Goal: Transaction & Acquisition: Purchase product/service

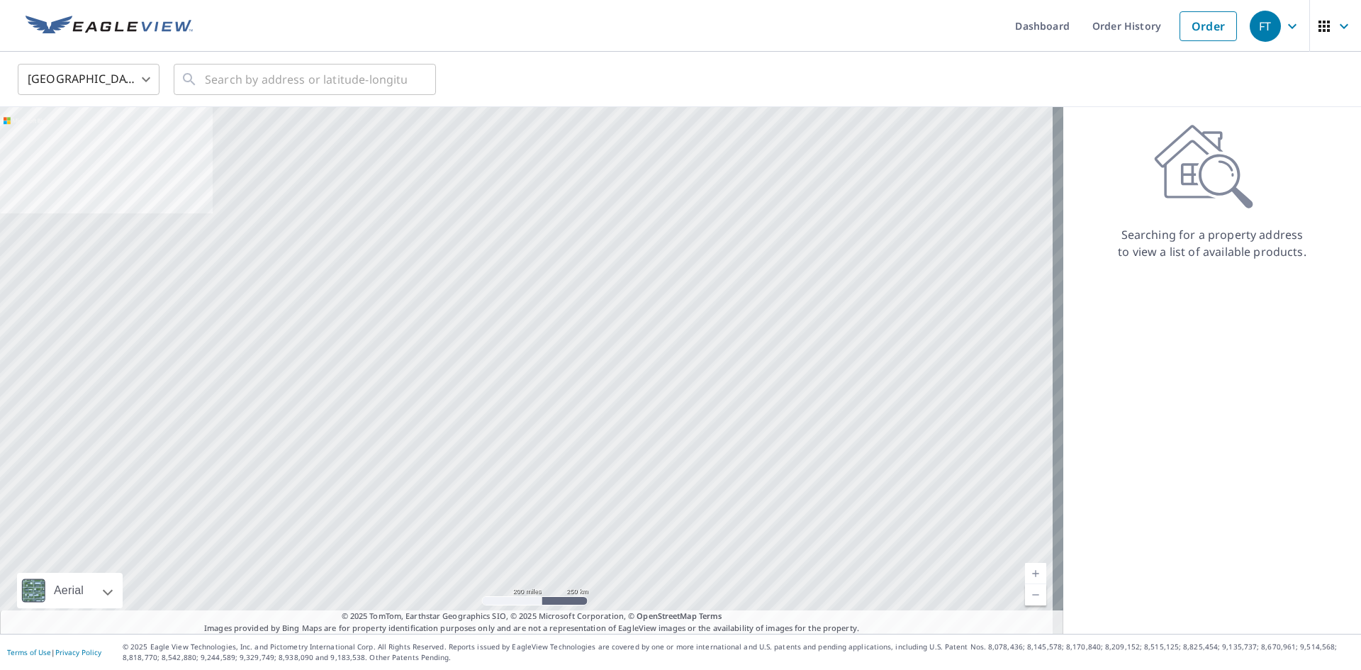
click at [121, 78] on body "FT FT Dashboard Order History Order FT United States US ​ ​ Aerial Road A stand…" at bounding box center [680, 335] width 1361 height 670
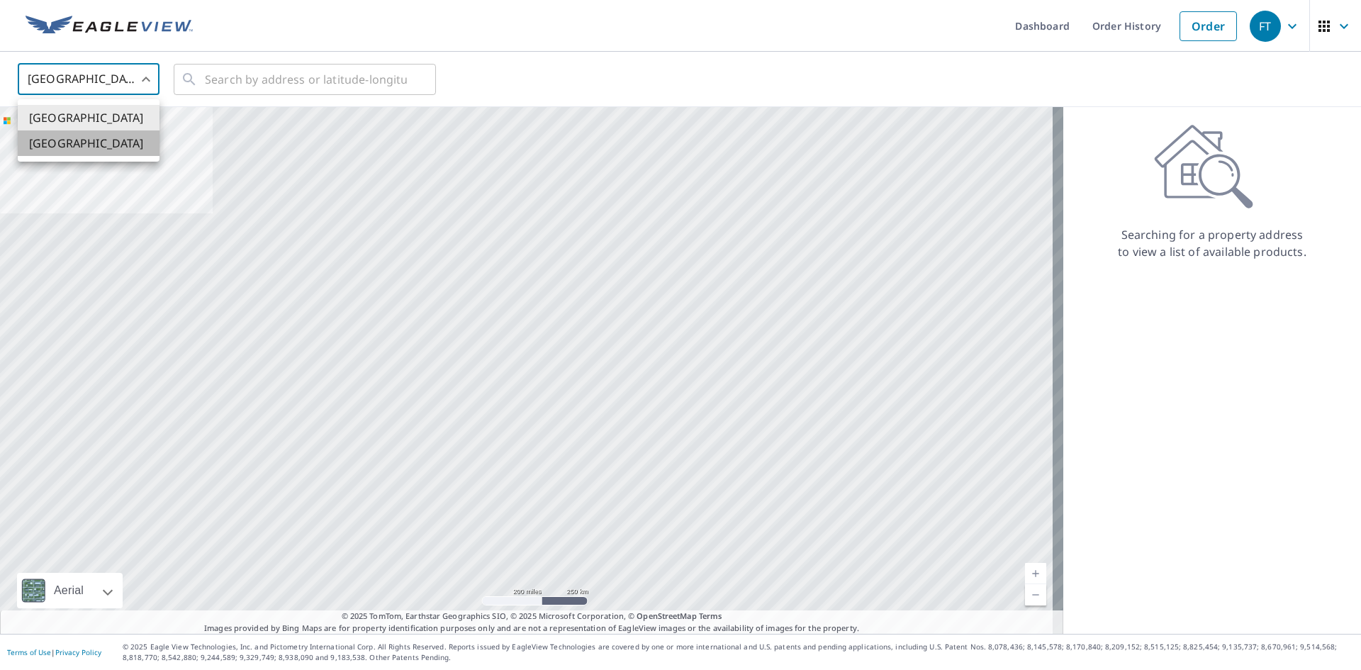
click at [99, 139] on li "[GEOGRAPHIC_DATA]" at bounding box center [89, 143] width 142 height 26
type input "CA"
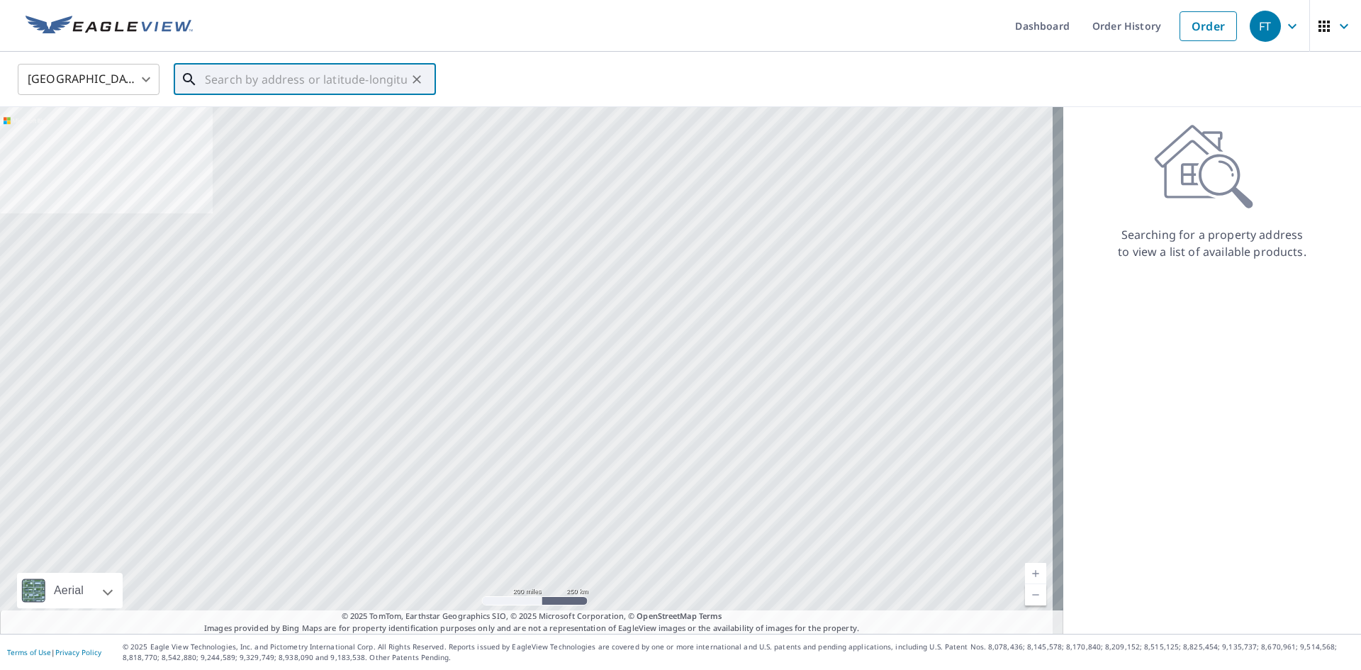
click at [213, 88] on input "text" at bounding box center [306, 80] width 202 height 40
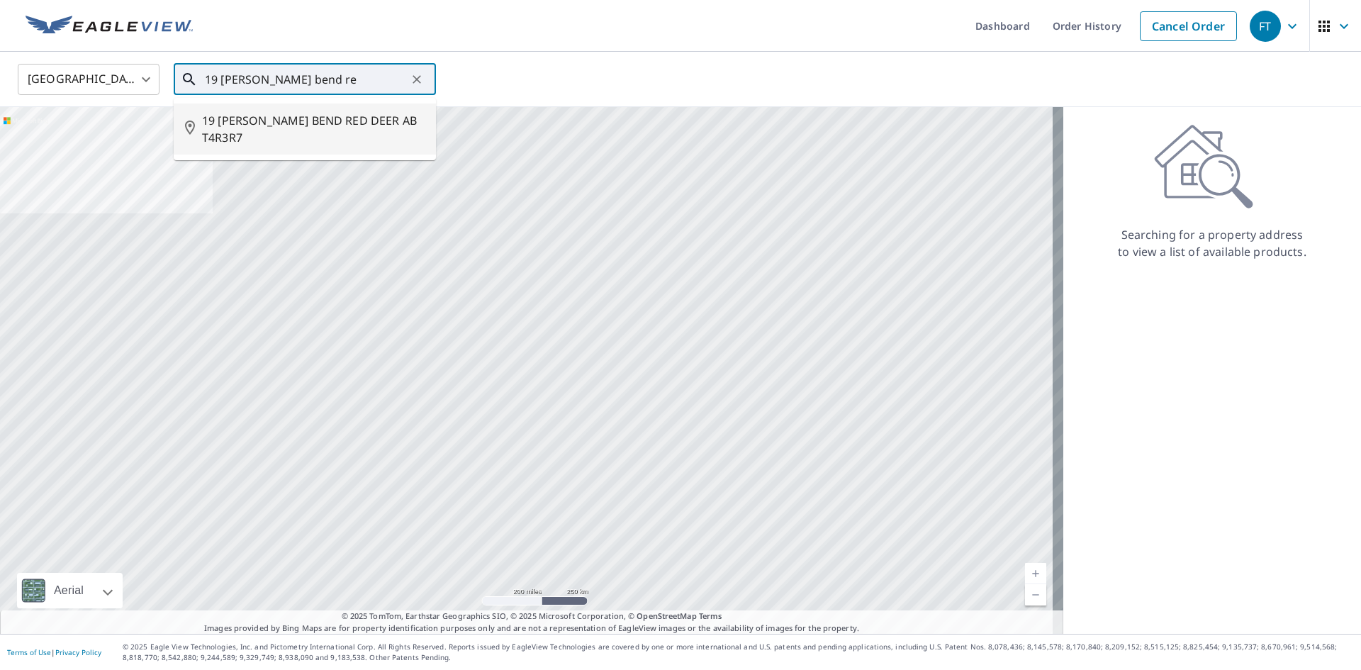
click at [264, 120] on span "19 [PERSON_NAME] BEND RED DEER AB T4R3R7" at bounding box center [313, 129] width 223 height 34
type input "19 [PERSON_NAME] BEND RED DEER AB T4R3R7"
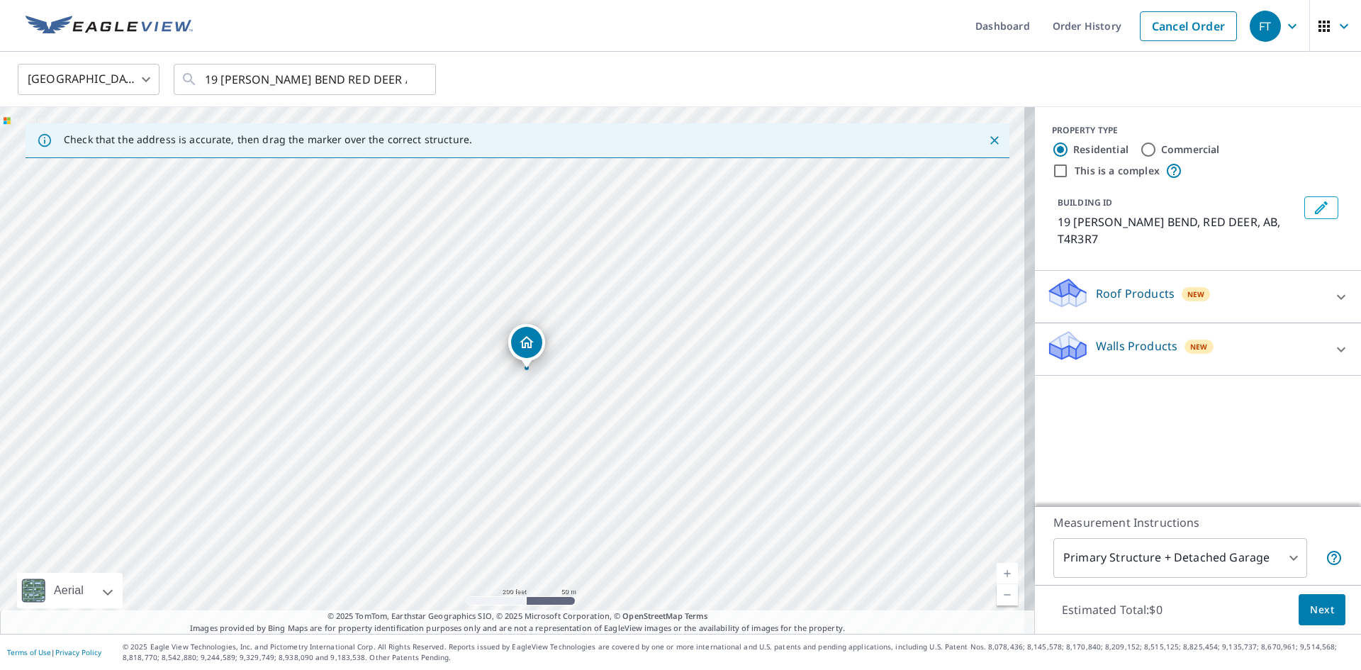
click at [1078, 278] on div "Roof Products New" at bounding box center [1185, 296] width 278 height 40
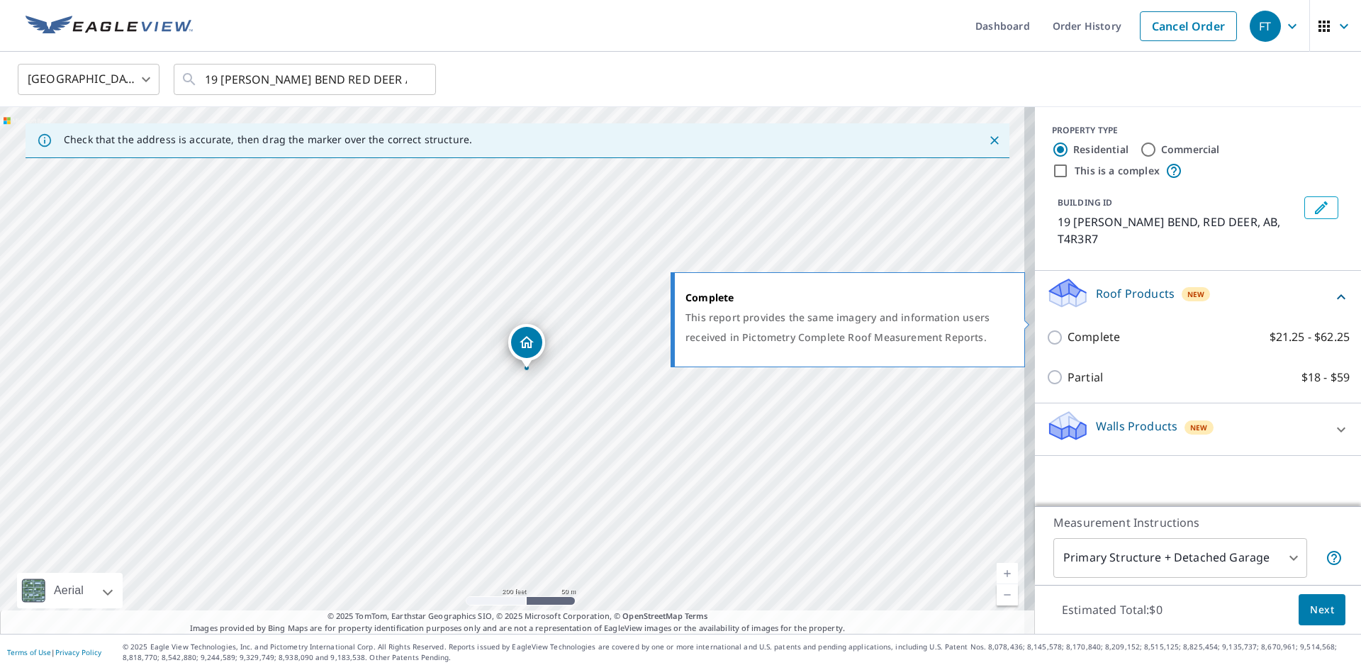
click at [1046, 329] on input "Complete $21.25 - $62.25" at bounding box center [1056, 337] width 21 height 17
checkbox input "true"
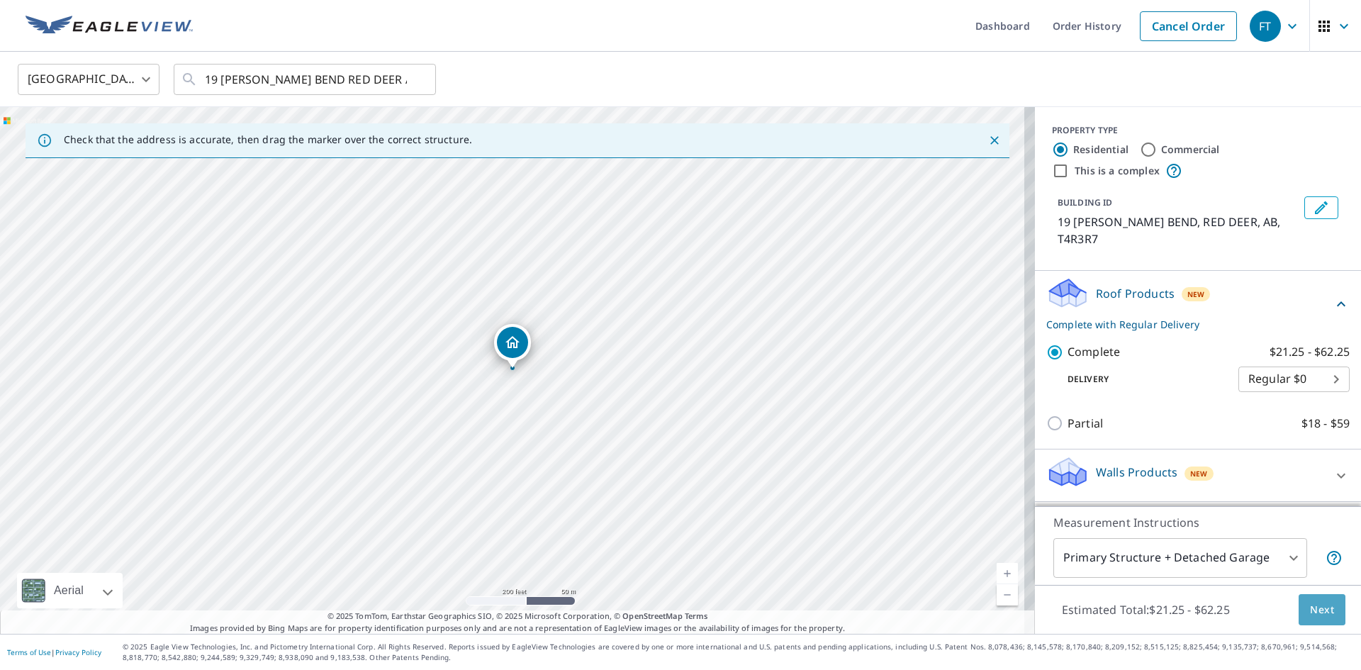
click at [1310, 615] on span "Next" at bounding box center [1322, 610] width 24 height 18
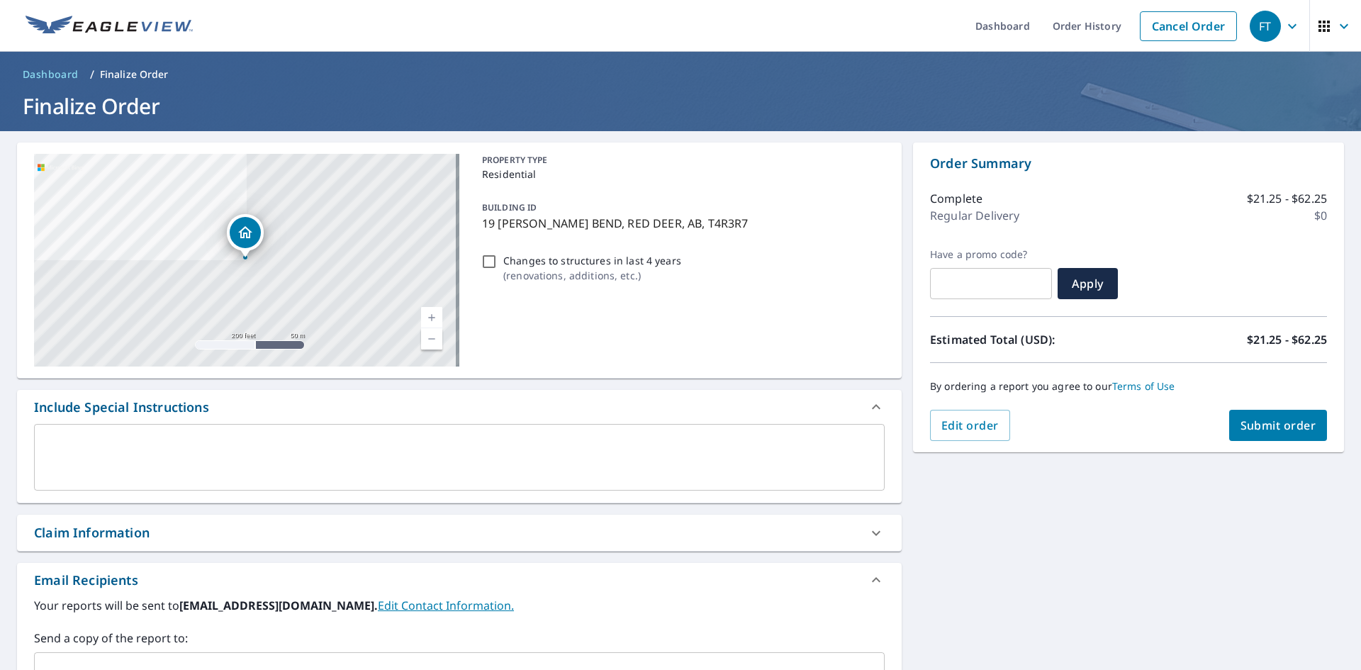
scroll to position [223, 0]
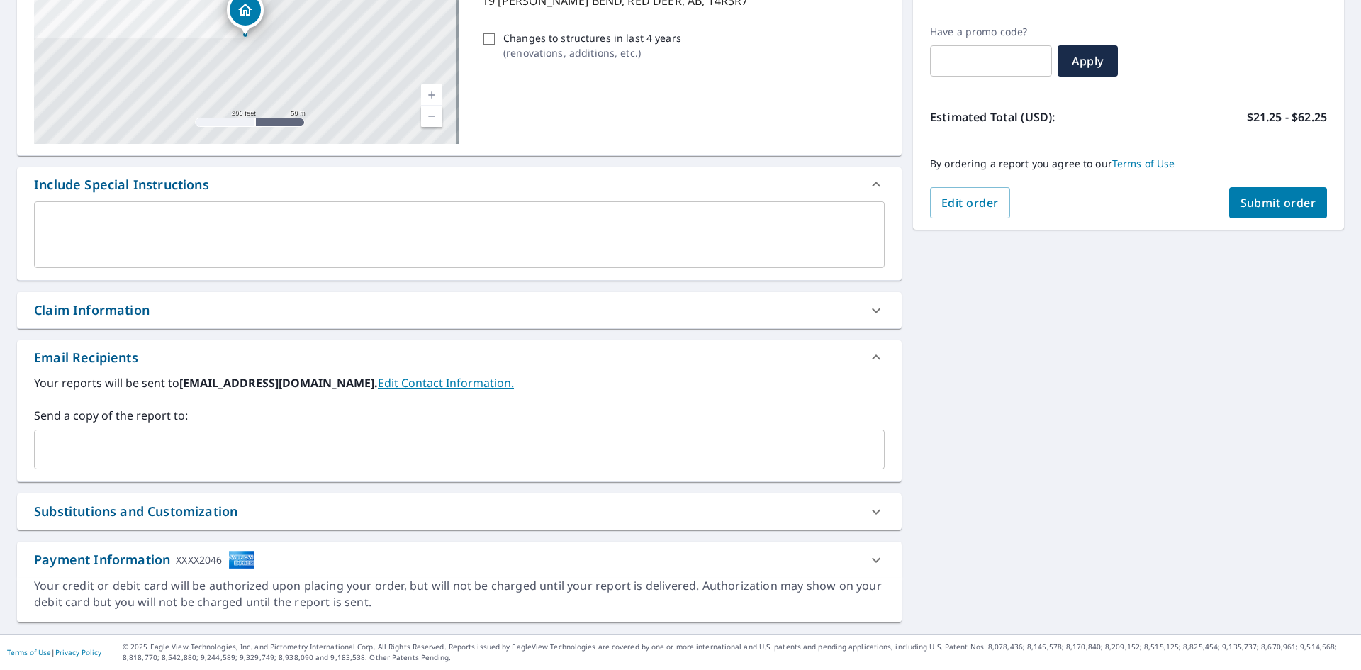
click at [213, 451] on input "text" at bounding box center [448, 449] width 816 height 27
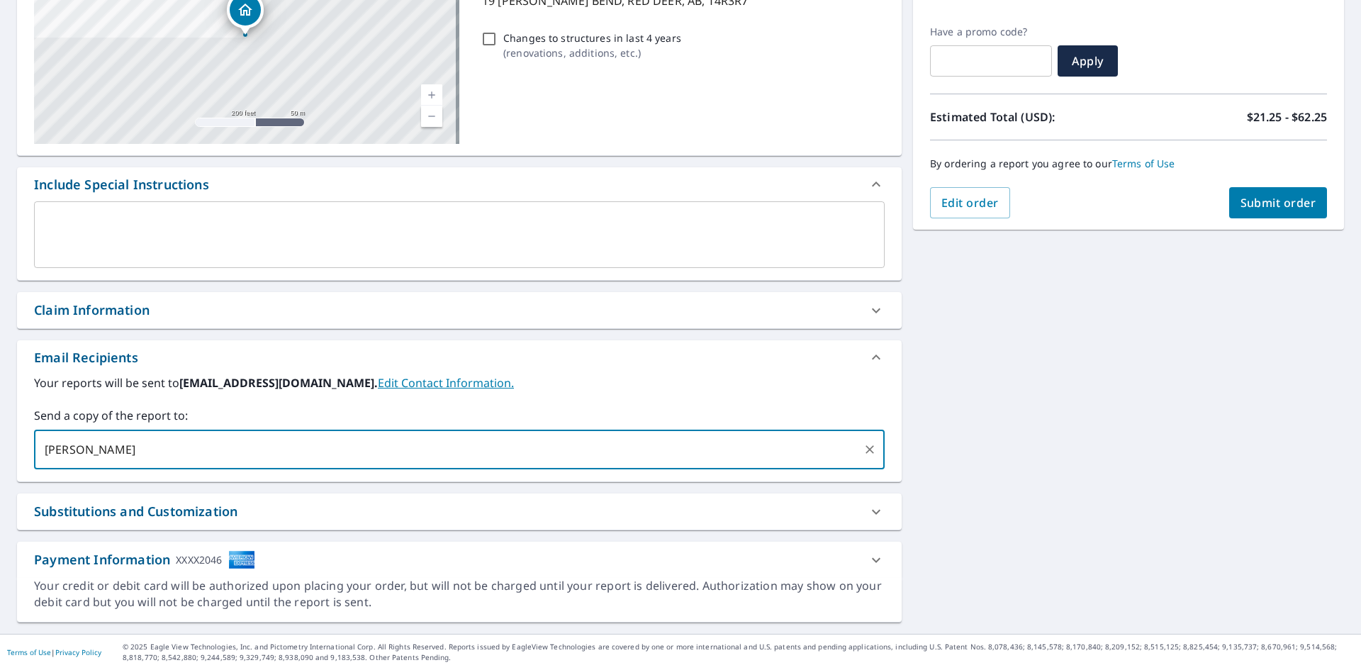
type input "[PERSON_NAME][EMAIL_ADDRESS][DOMAIN_NAME]"
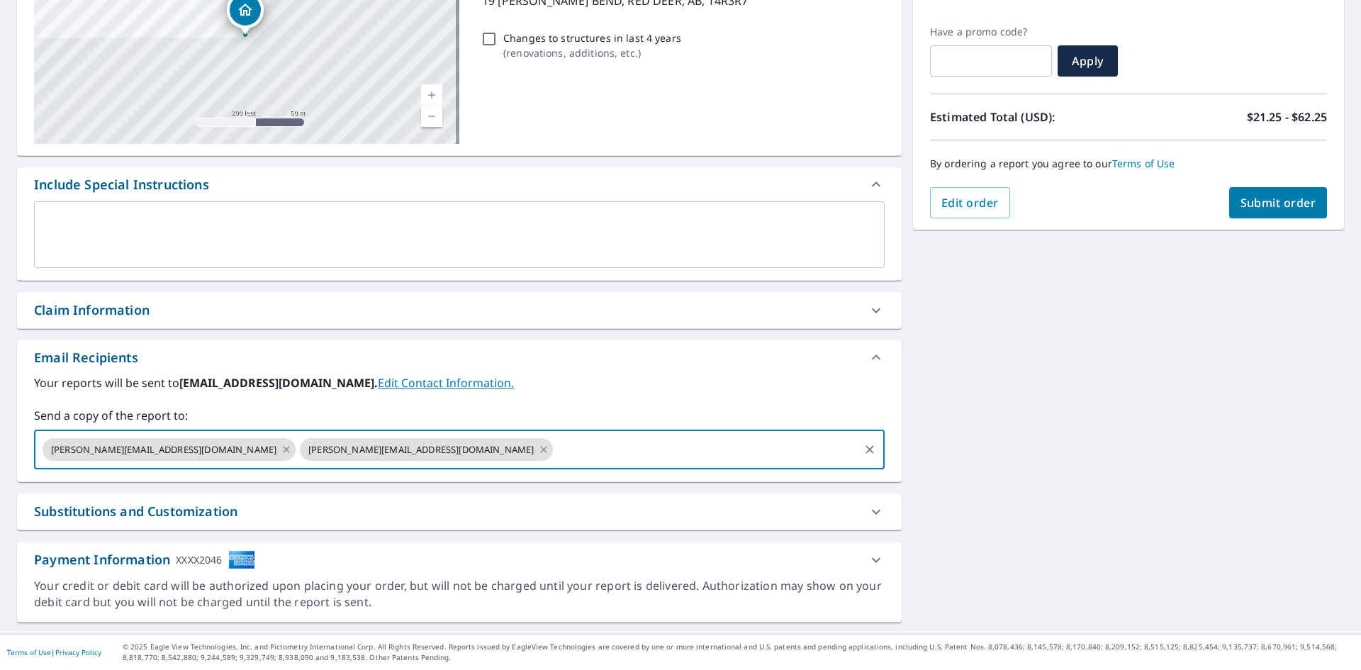
click at [1273, 193] on button "Submit order" at bounding box center [1278, 202] width 99 height 31
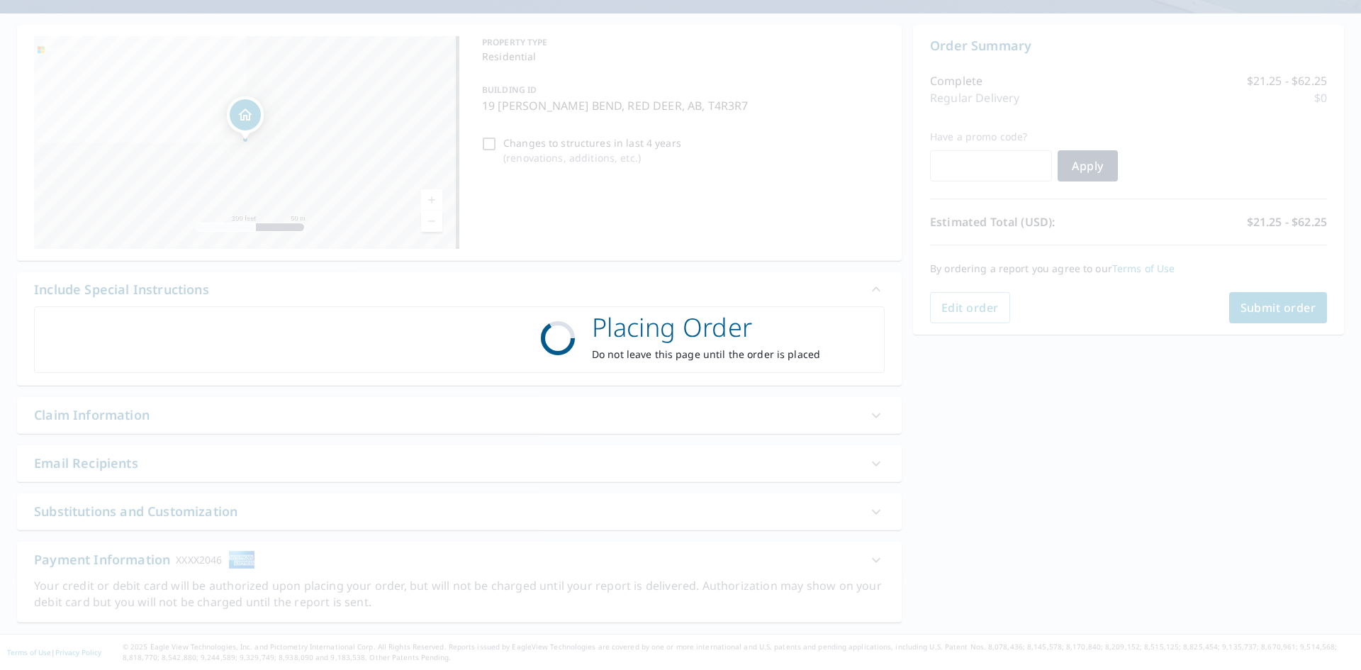
scroll to position [118, 0]
